Goal: Check status: Check status

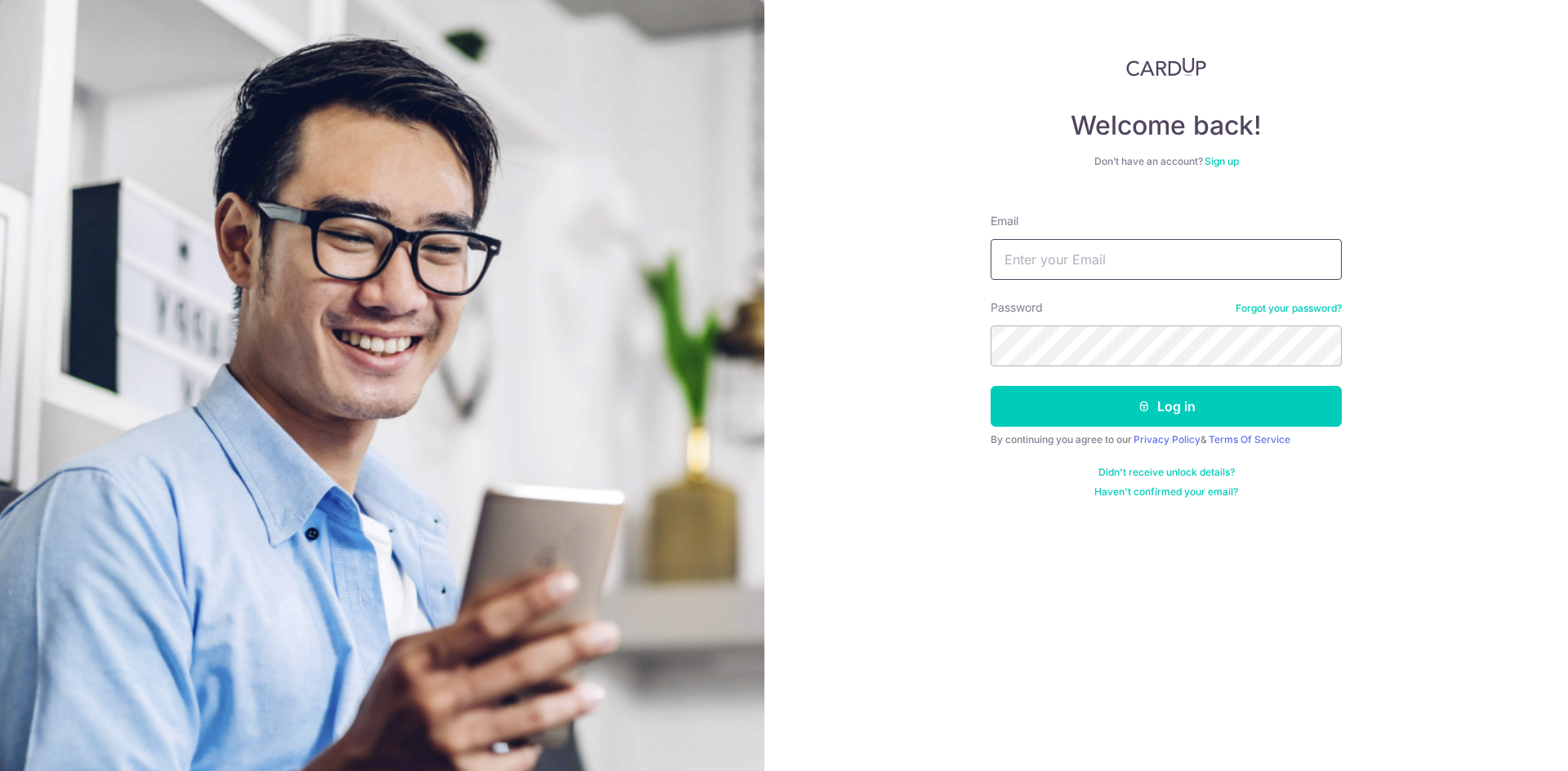
click at [1138, 277] on input "Email" at bounding box center [1166, 259] width 351 height 41
paste input "[EMAIL_ADDRESS][DOMAIN_NAME]"
type input "[EMAIL_ADDRESS][DOMAIN_NAME]"
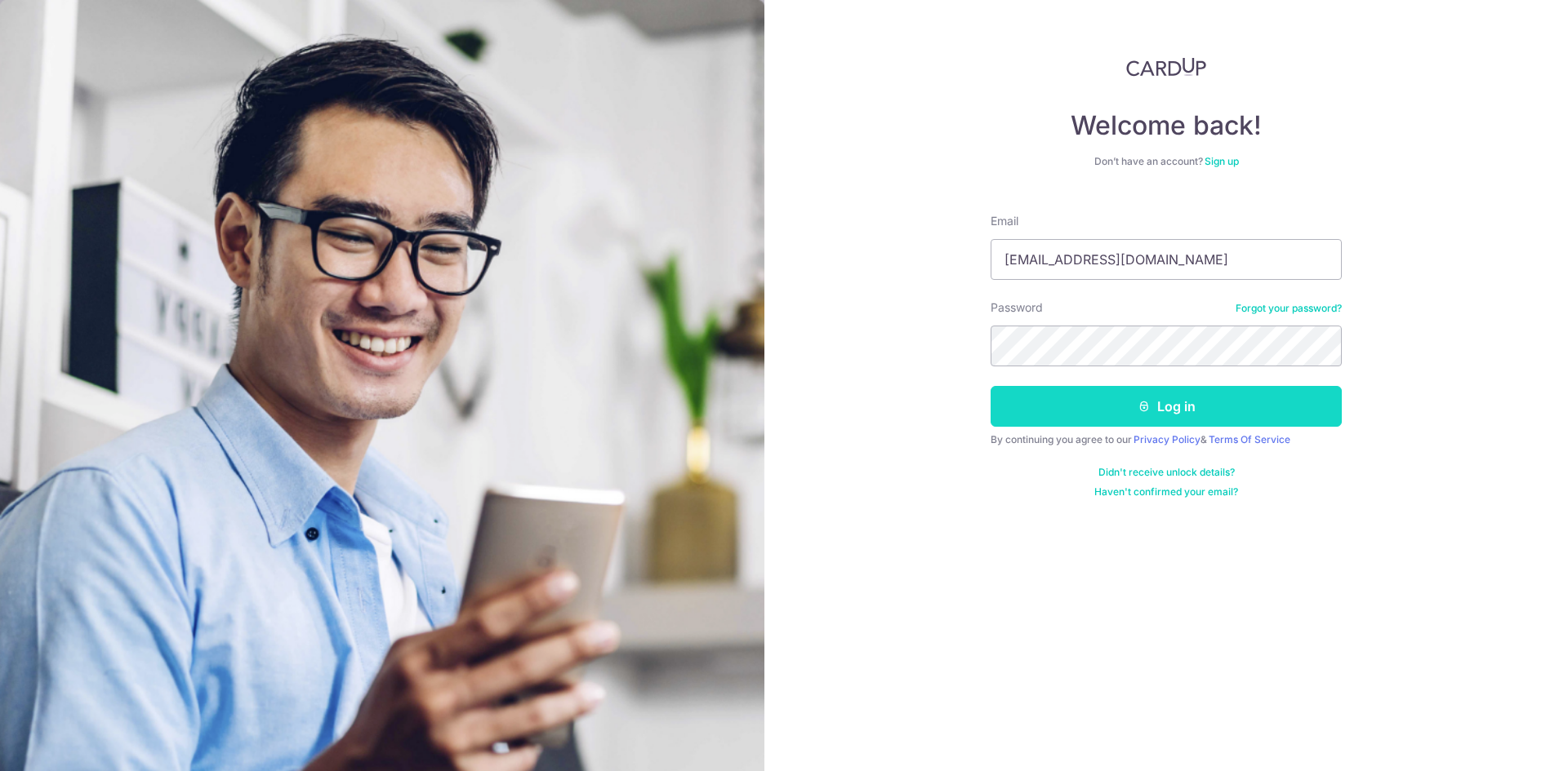
click at [1058, 402] on button "Log in" at bounding box center [1166, 406] width 351 height 41
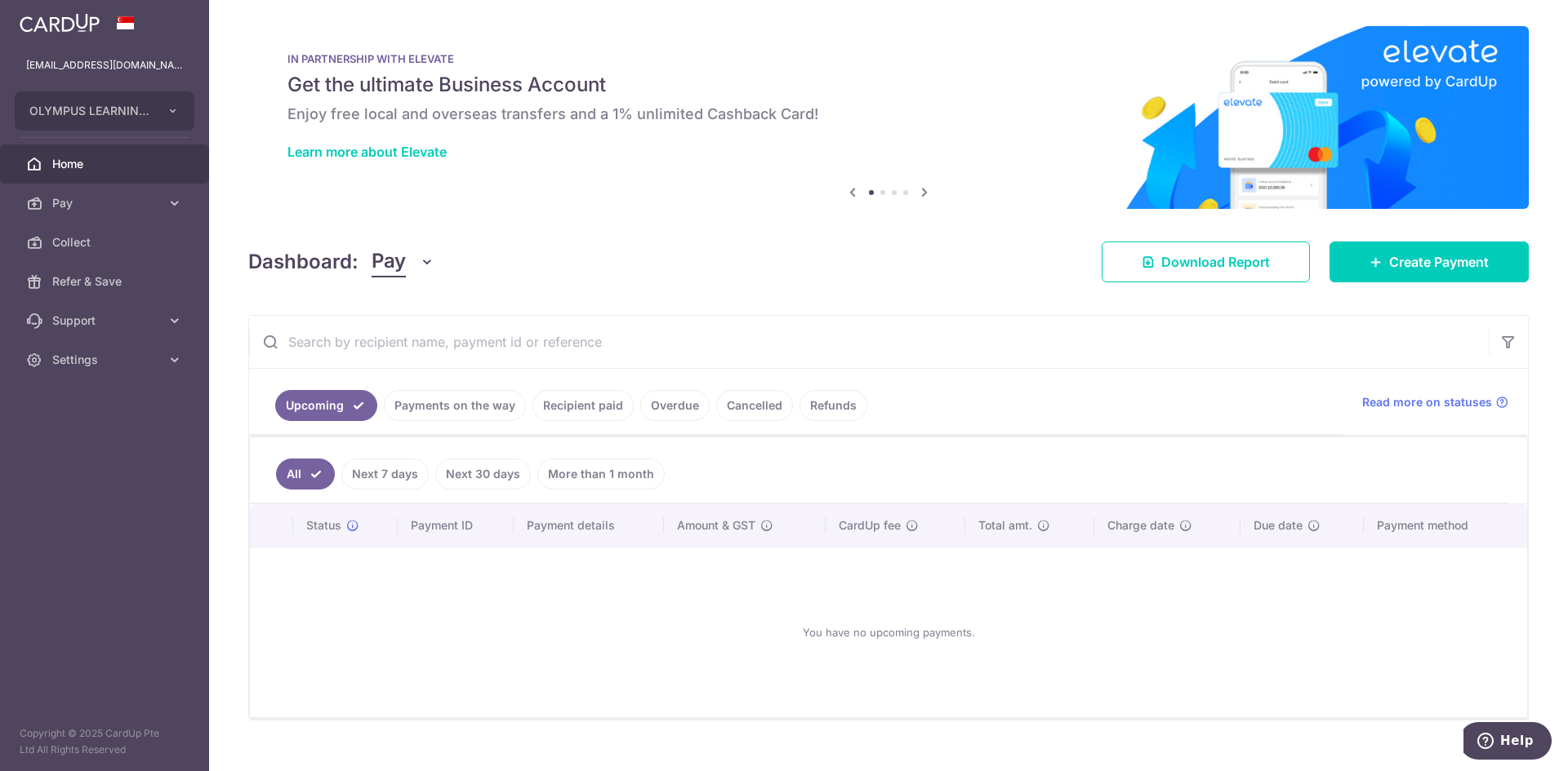
click at [497, 407] on link "Payments on the way" at bounding box center [454, 405] width 142 height 31
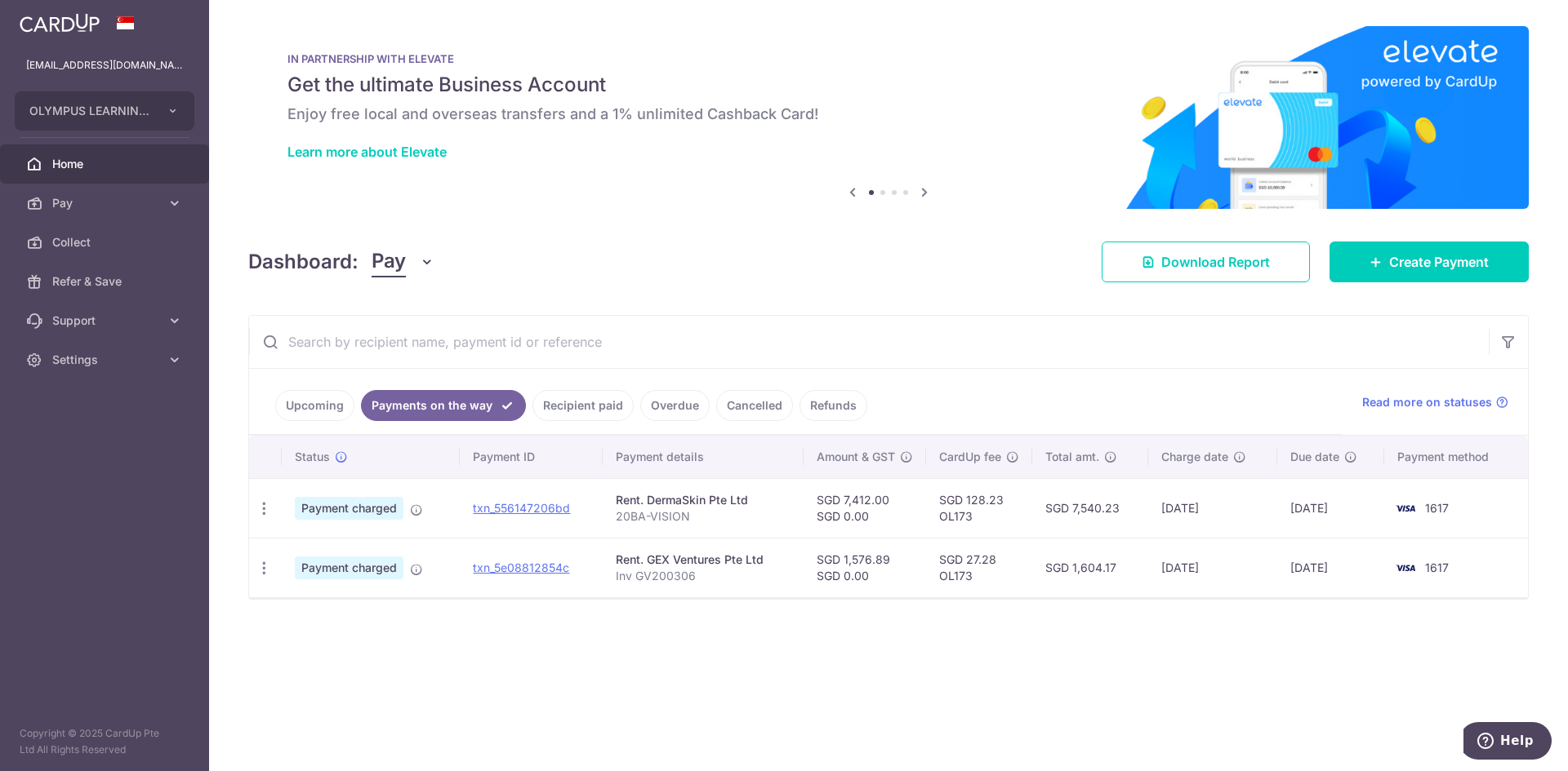
click at [119, 515] on aside "weekeelong@ola.sg OLYMPUS LEARNING ACADEMY PTE LTD Add new company OLYMPUS LEAR…" at bounding box center [105, 386] width 209 height 771
